Goal: Information Seeking & Learning: Learn about a topic

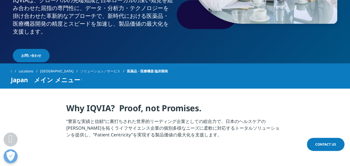
click at [151, 29] on p "IQVIAは、グローバルの先端知⁠識と日本ローカルの深い知⁠見を組み合わせた屈指の専門性に、データ・分析力・テクノロジーを掛け合わせた革新的なアプローチで、新…" at bounding box center [93, 17] width 160 height 42
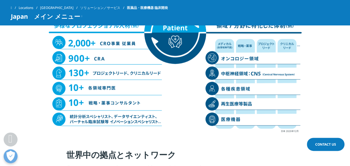
scroll to position [613, 0]
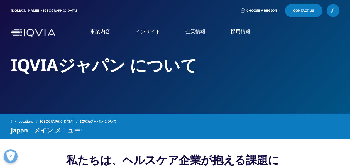
click at [104, 32] on link "事業内容" at bounding box center [100, 31] width 20 height 7
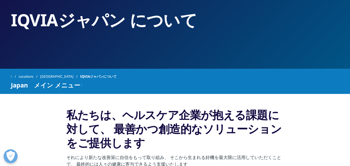
scroll to position [56, 0]
